Goal: Navigation & Orientation: Find specific page/section

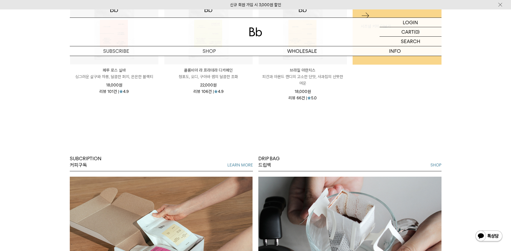
scroll to position [350, 0]
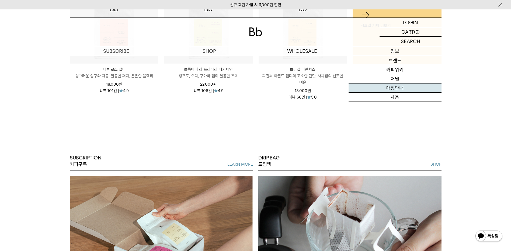
click at [401, 87] on link "매장안내" at bounding box center [395, 88] width 93 height 9
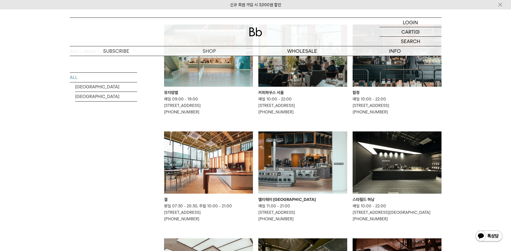
scroll to position [54, 0]
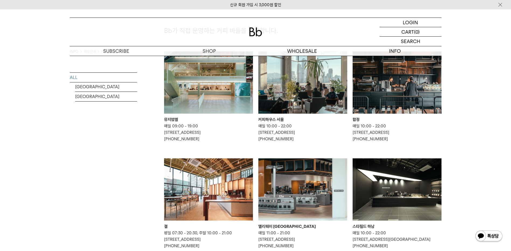
click at [408, 79] on img at bounding box center [397, 82] width 89 height 62
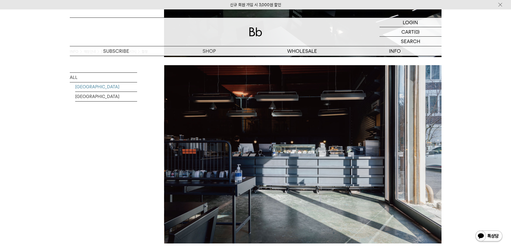
scroll to position [539, 0]
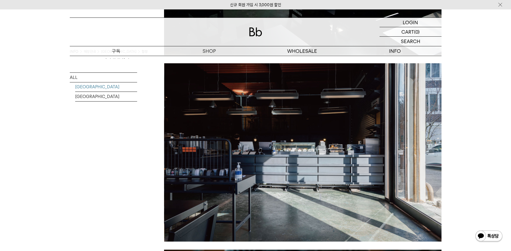
click at [113, 55] on p "구독" at bounding box center [116, 50] width 93 height 9
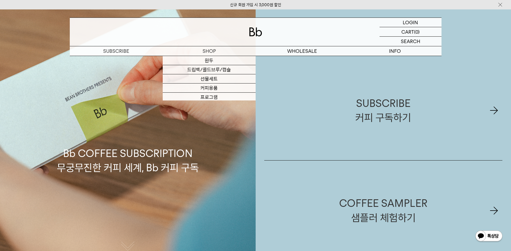
click at [254, 30] on img at bounding box center [255, 31] width 13 height 9
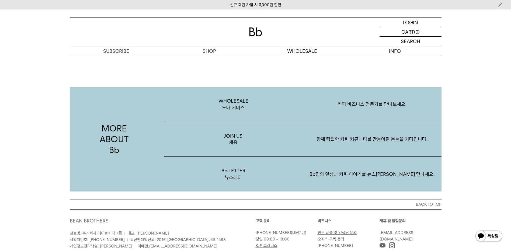
scroll to position [1050, 0]
